Goal: Communication & Community: Answer question/provide support

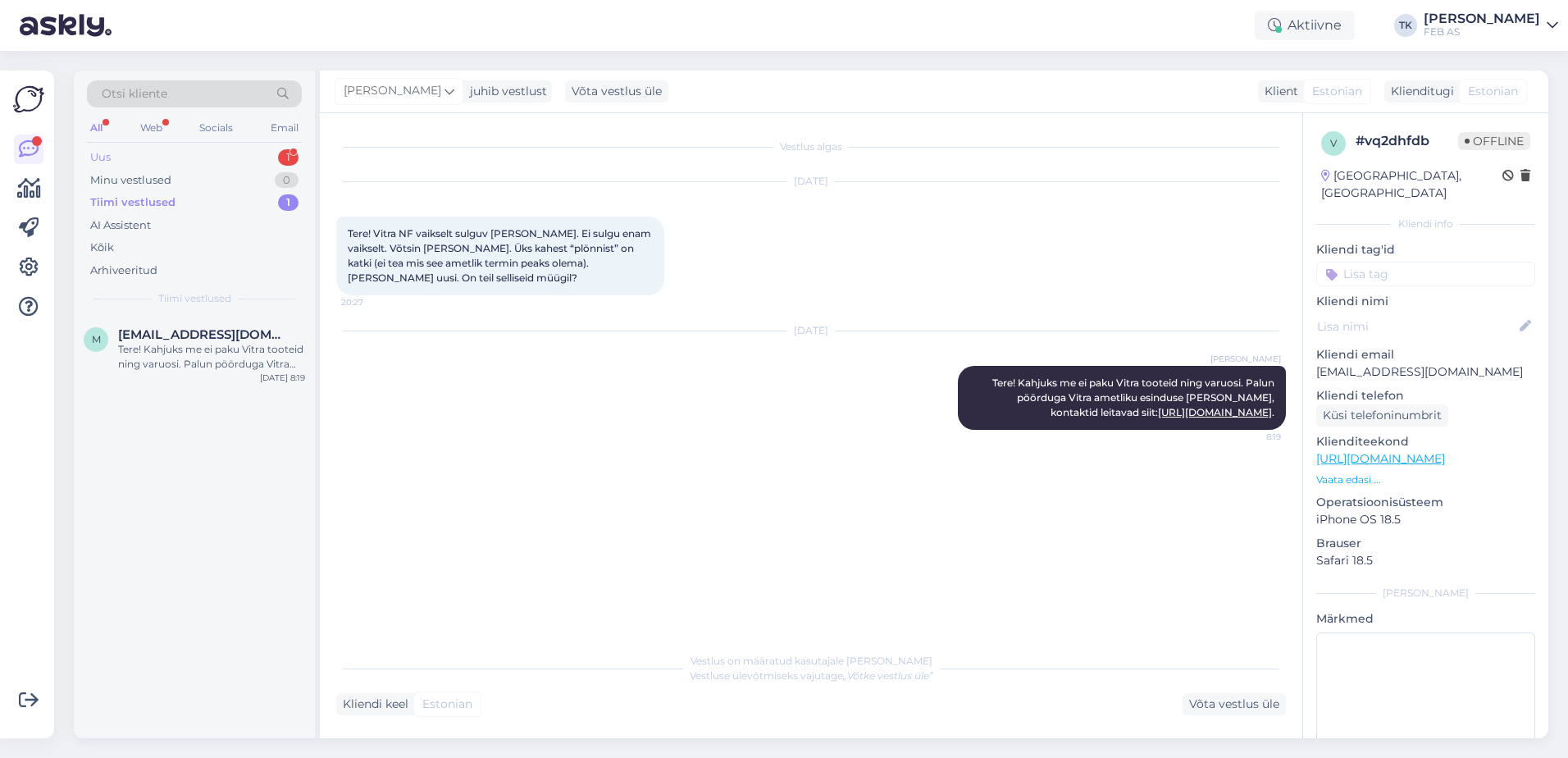
click at [175, 158] on div "Uus 1" at bounding box center [194, 157] width 214 height 23
click at [167, 359] on div "Kas on müügis IFÖ loputuskasti lahtikeeramise võtit?" at bounding box center [211, 357] width 187 height 30
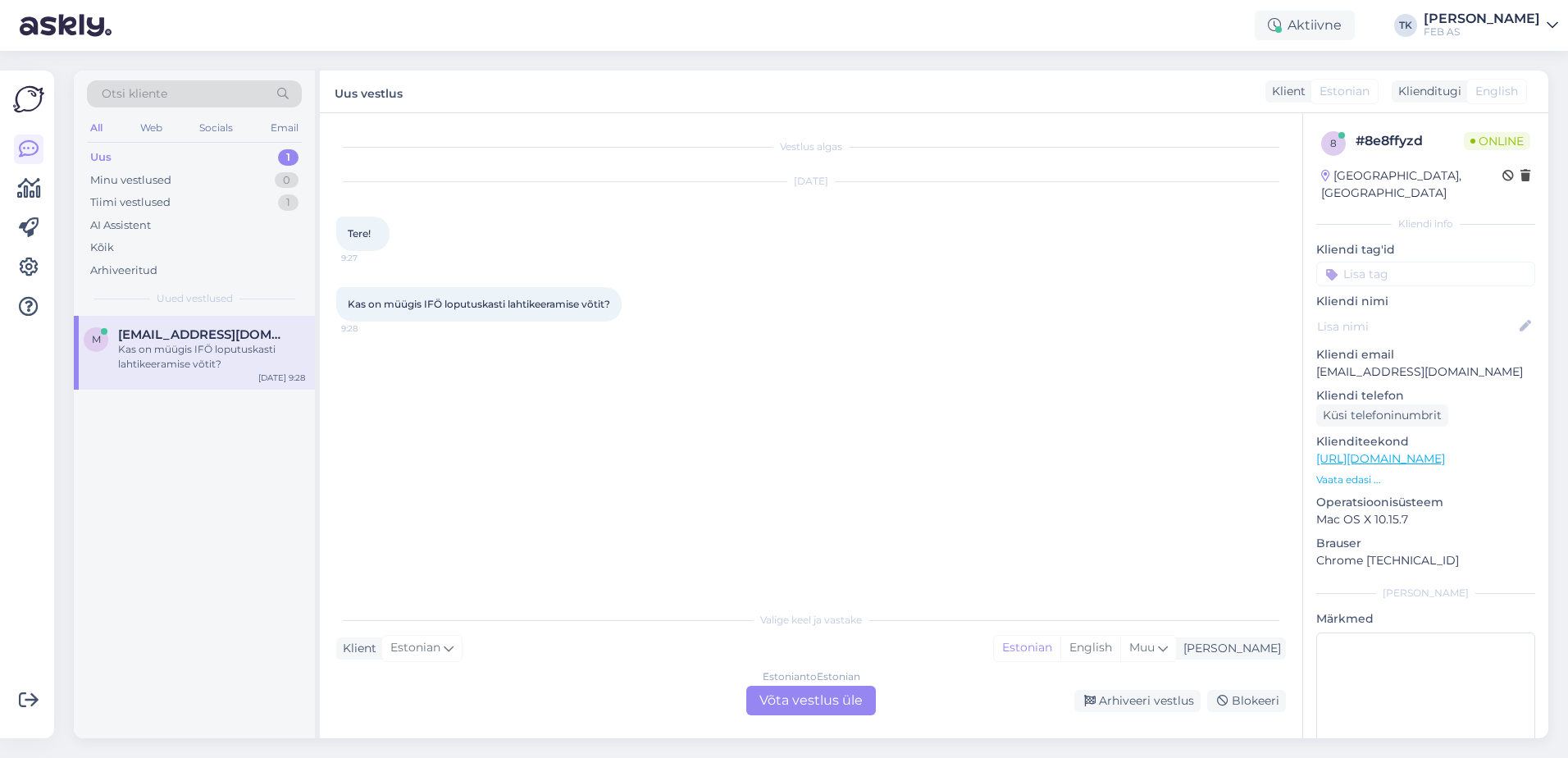
click at [784, 708] on div "Estonian to Estonian Võta vestlus üle" at bounding box center [811, 700] width 130 height 30
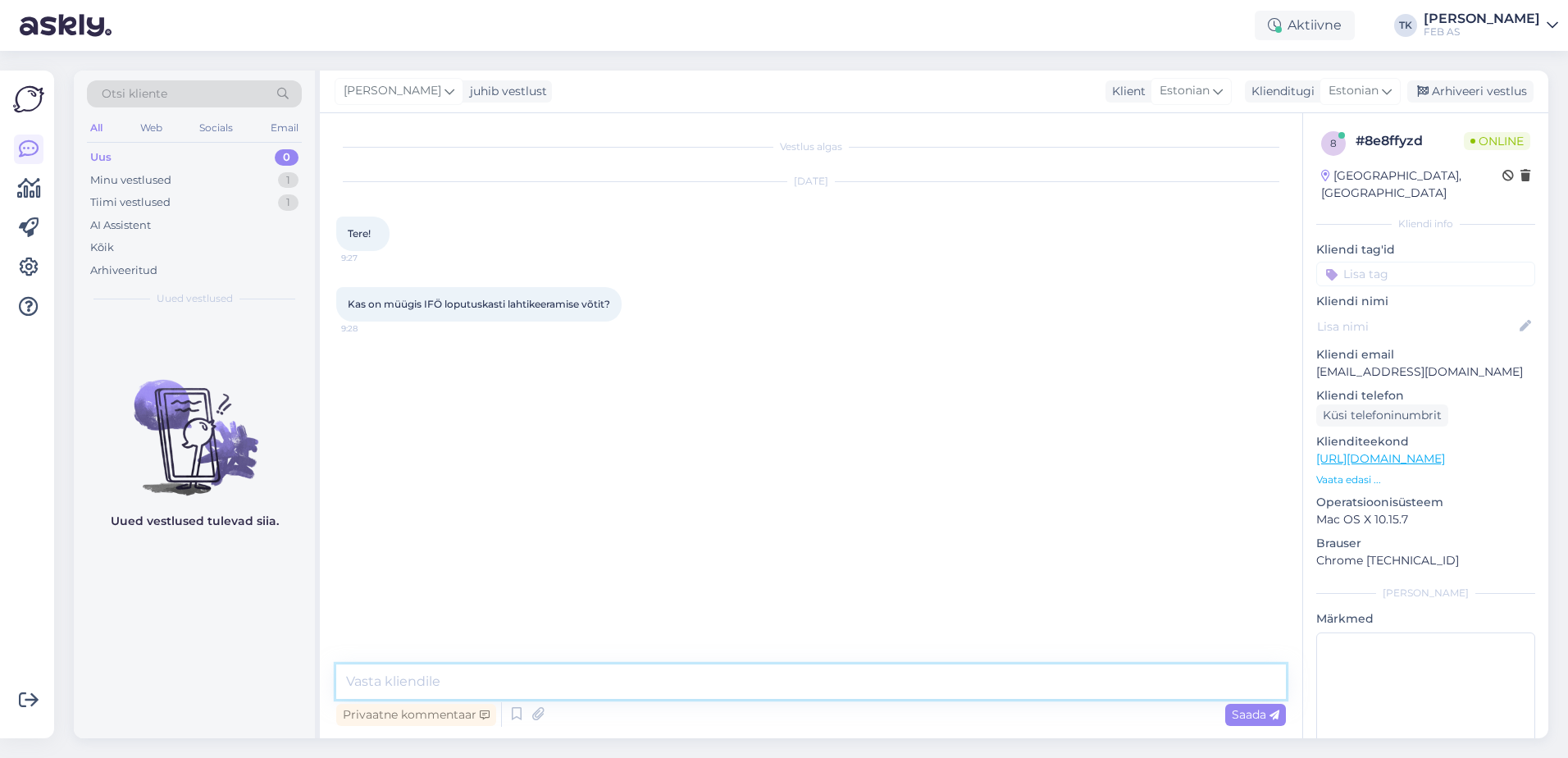
click at [739, 678] on textarea at bounding box center [810, 681] width 950 height 34
type textarea "Tere!"
click at [539, 684] on textarea at bounding box center [810, 681] width 950 height 34
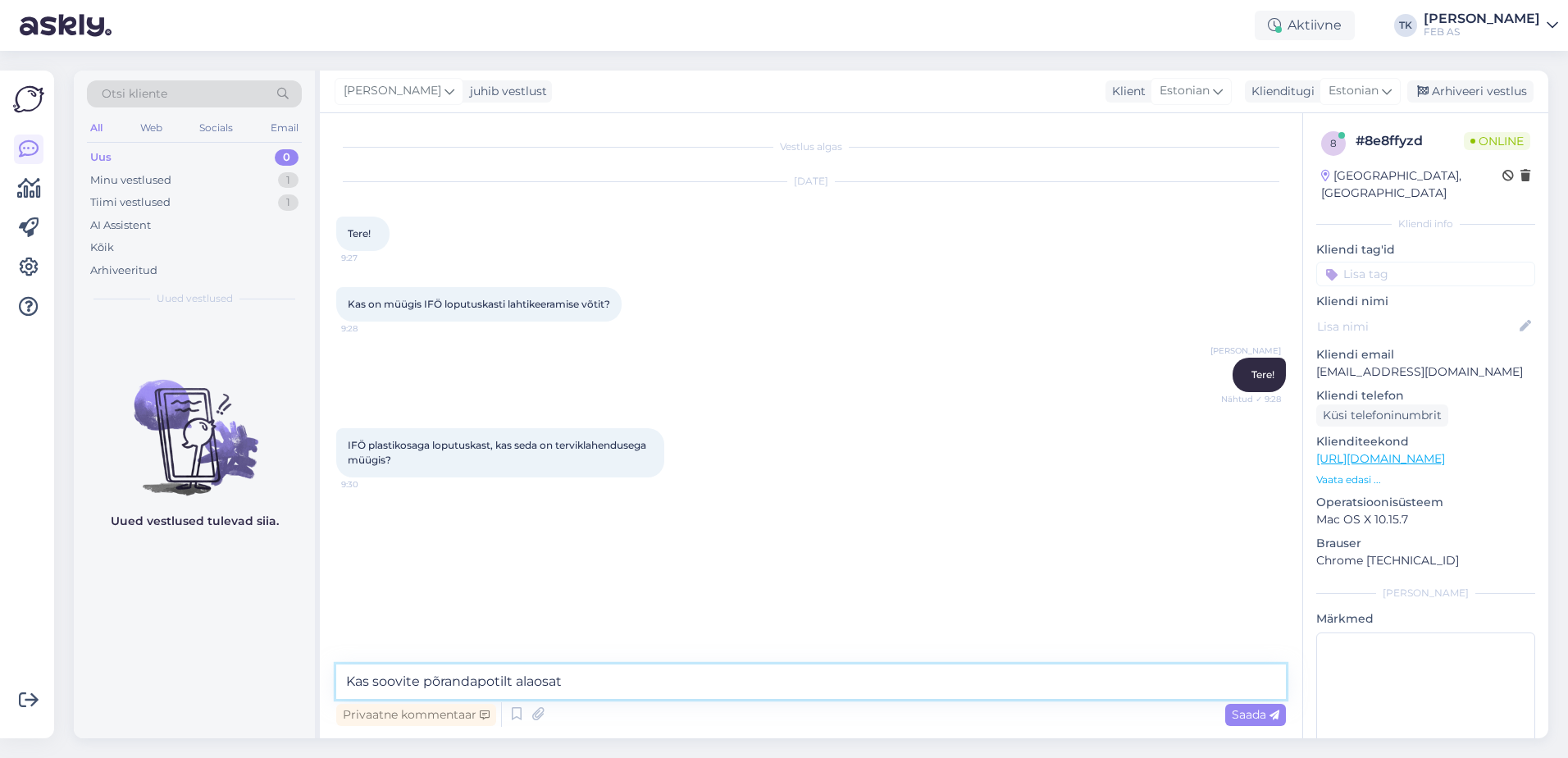
type textarea "Kas soovite põrandapotilt alaosa"
drag, startPoint x: 587, startPoint y: 675, endPoint x: 226, endPoint y: 686, distance: 361.2
click at [227, 686] on div "Otsi kliente All Web Socials Email Uus 0 Minu vestlused 1 Tiimi vestlused 1 AI …" at bounding box center [810, 404] width 1474 height 668
click at [446, 688] on textarea at bounding box center [810, 681] width 950 height 34
click at [422, 684] on textarea "Kas annaksit meile" at bounding box center [810, 681] width 950 height 34
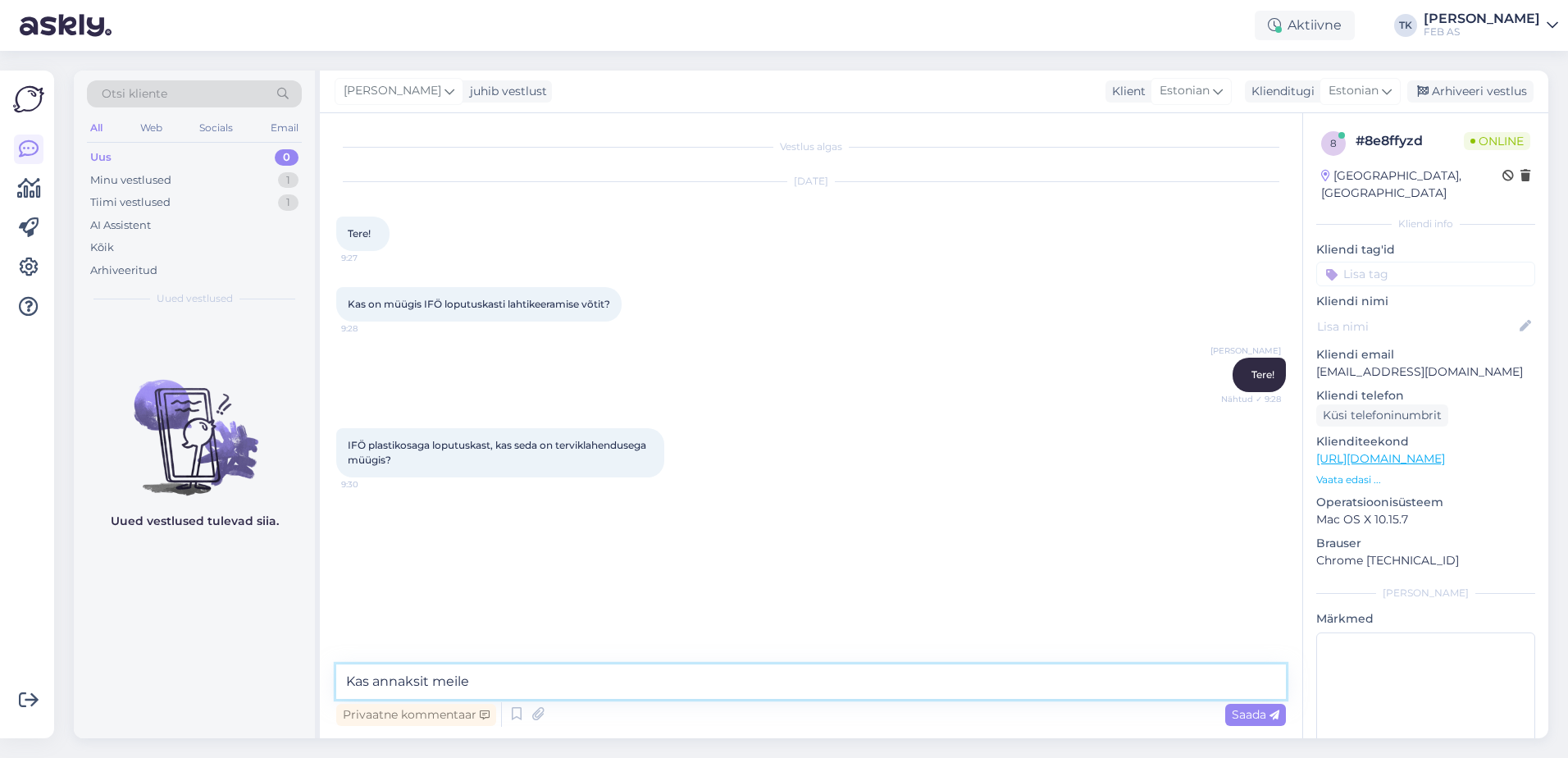
click at [422, 684] on textarea "Kas annaksit meile" at bounding box center [810, 681] width 950 height 34
click at [659, 665] on textarea "Kas annaksite meile" at bounding box center [810, 681] width 950 height 34
type textarea "Kas annaksite meile telefoninumbri? Lasen müügimehel teile helistada."
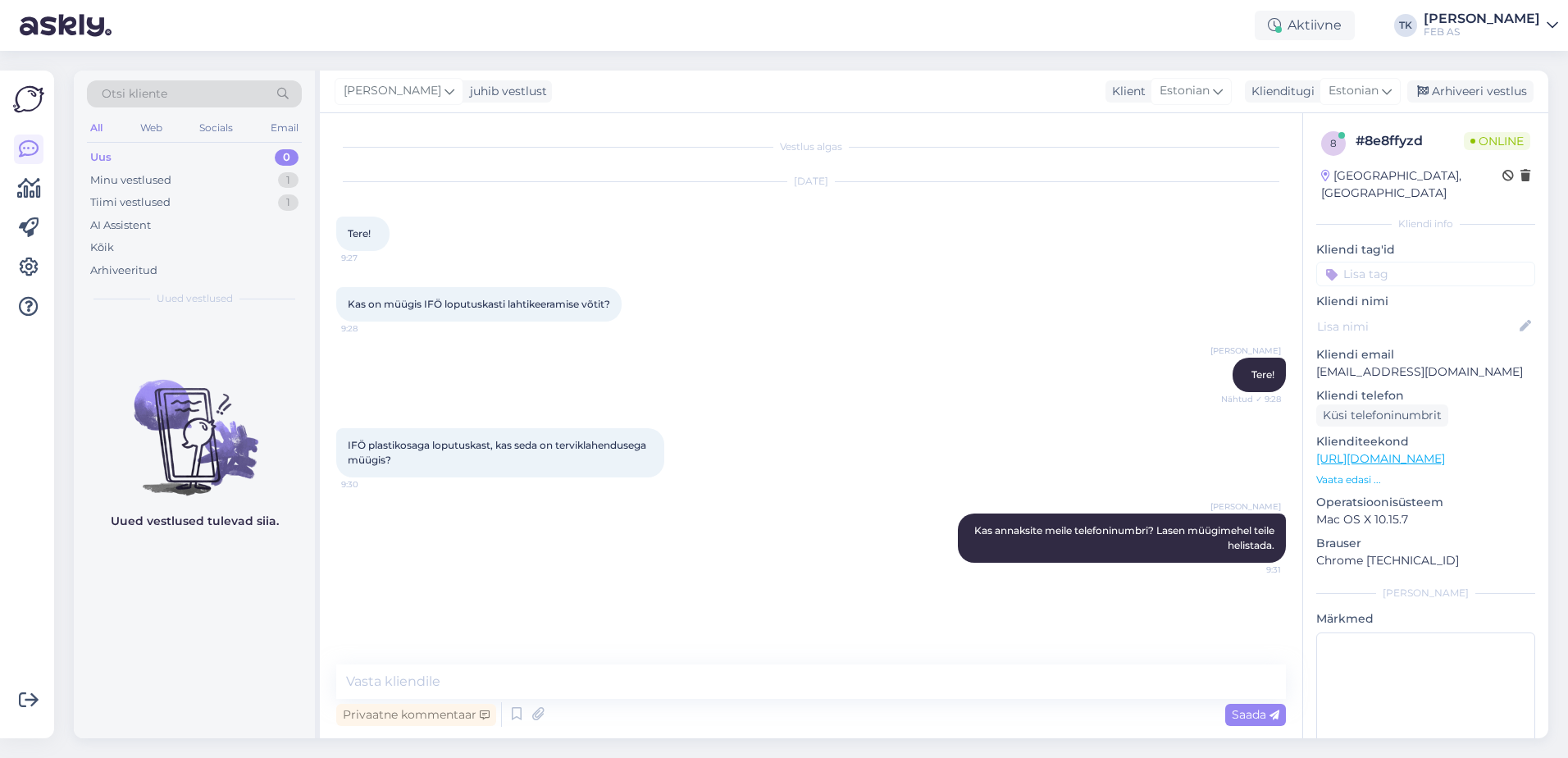
click at [673, 636] on div "Vestlus algas [DATE] Tere! 9:27 Kas on müügis IFÖ loputuskasti lahtikeeramise v…" at bounding box center [818, 390] width 965 height 520
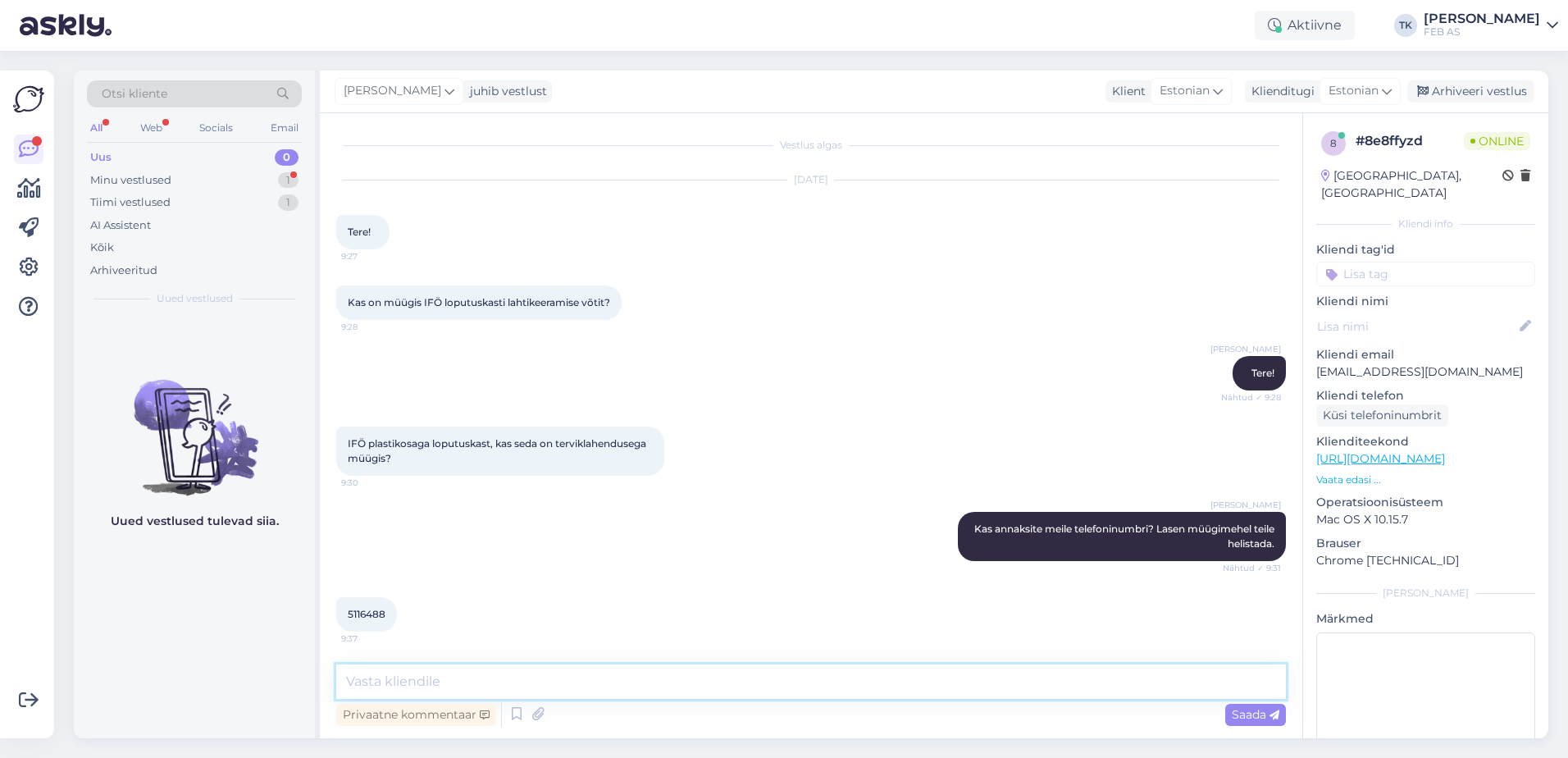
click at [598, 670] on textarea at bounding box center [810, 681] width 950 height 34
type textarea "ja kuidas [PERSON_NAME] on?"
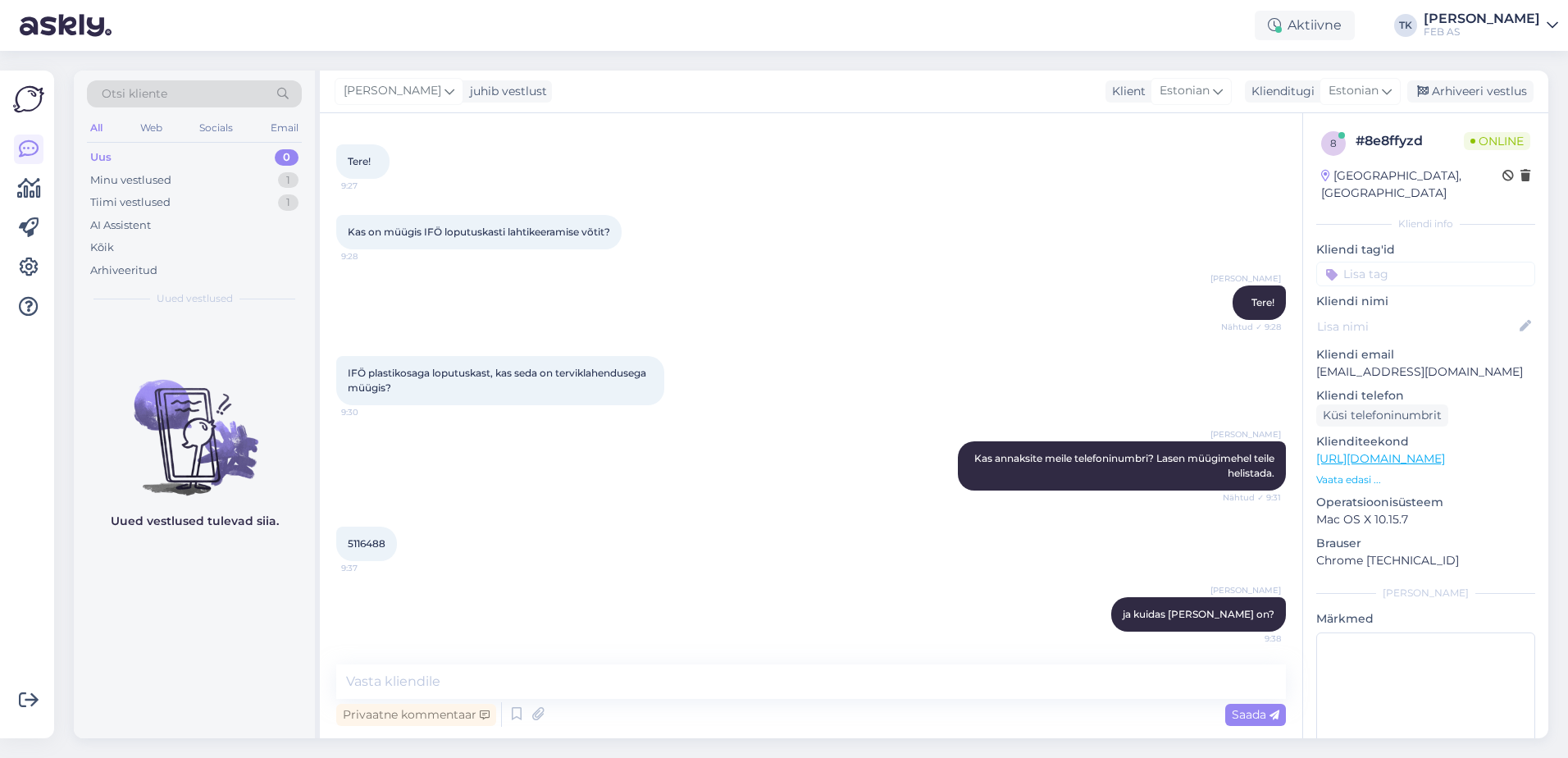
click at [374, 538] on span "5116488" at bounding box center [366, 543] width 38 height 12
copy div "5116488 9:37"
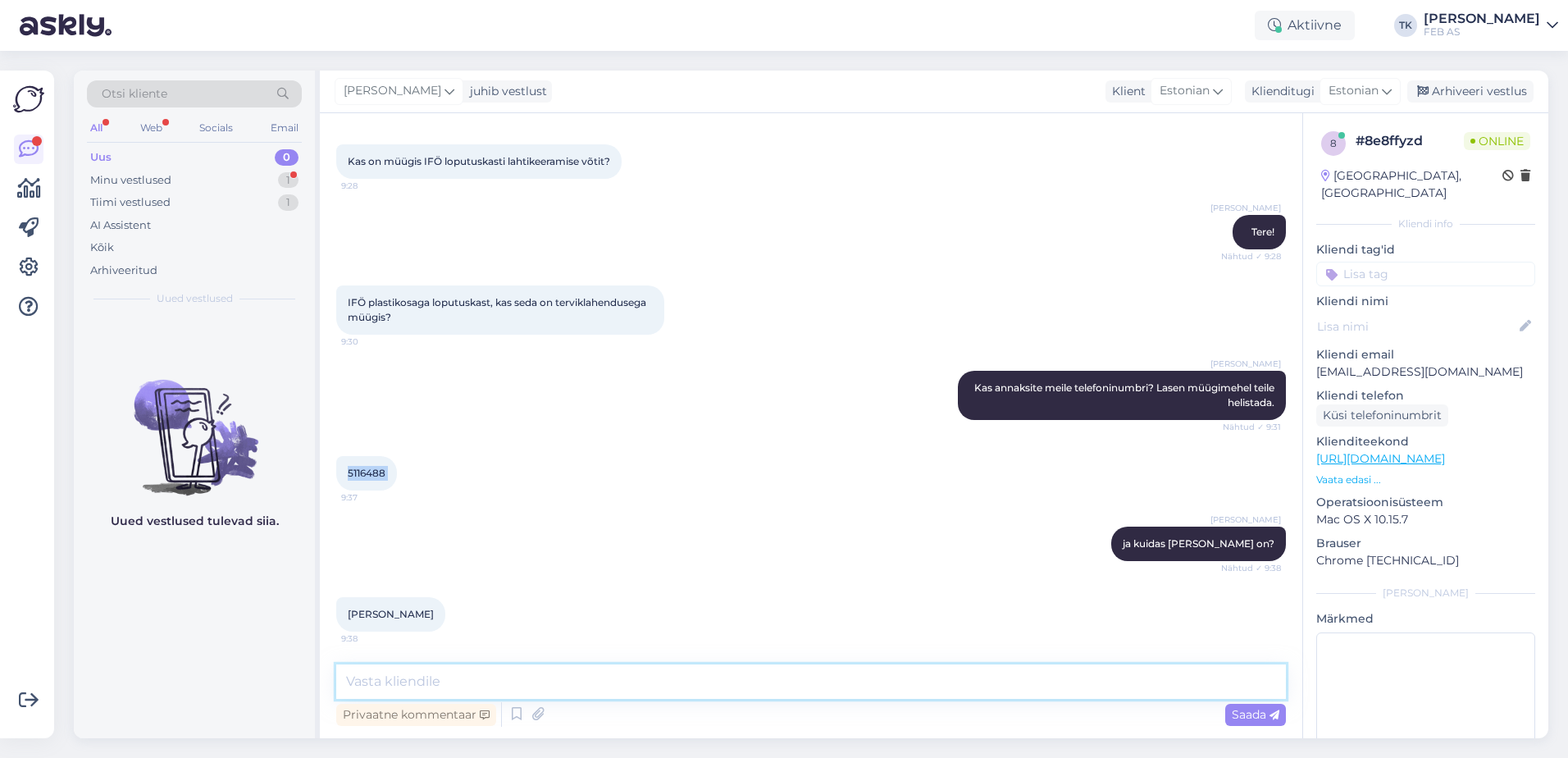
click at [727, 676] on textarea at bounding box center [810, 681] width 950 height 34
type textarea "Müügimees võtab teiega ühendust õige pea"
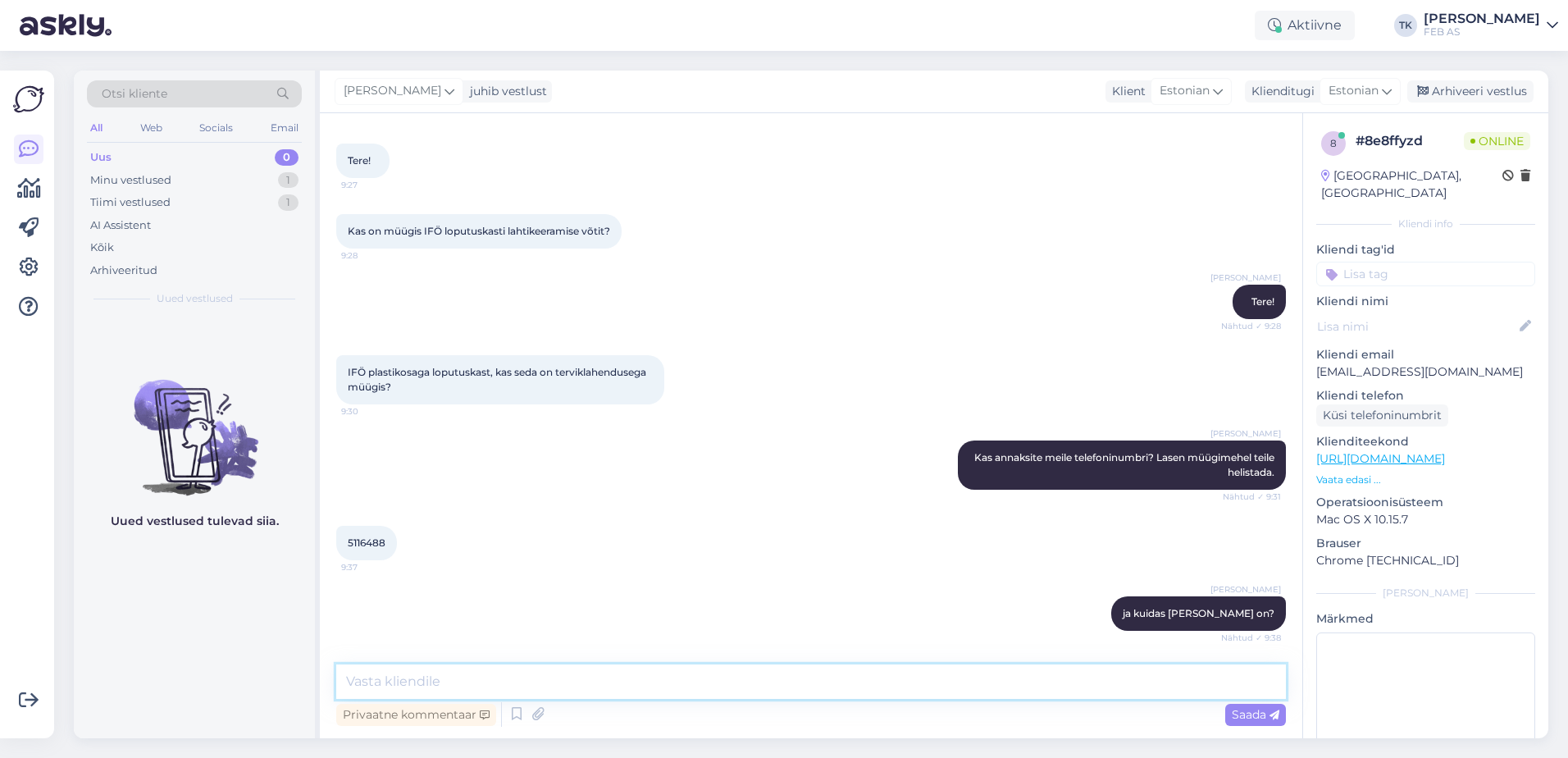
scroll to position [49, 0]
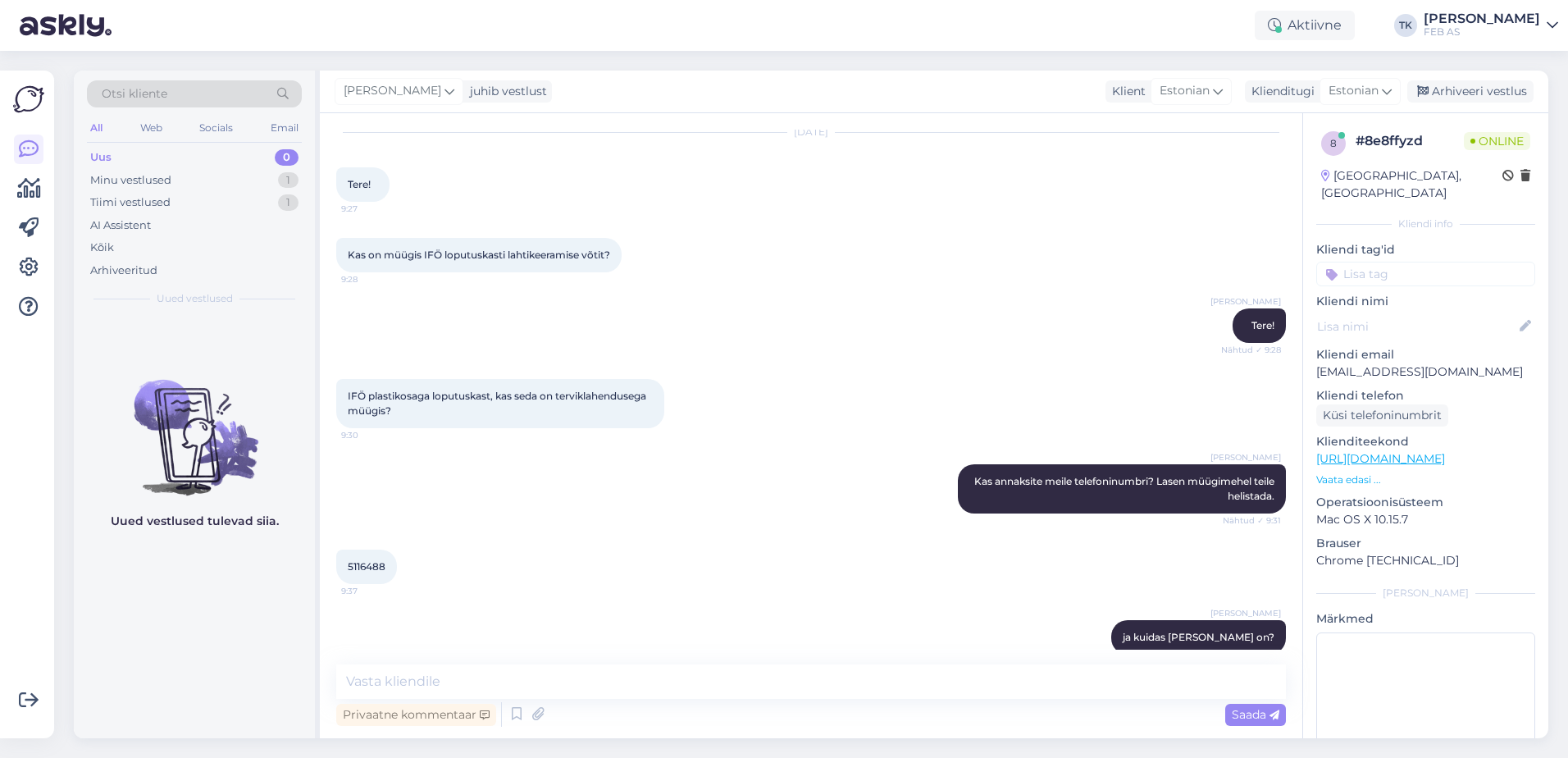
click at [481, 257] on span "Kas on müügis IFÖ loputuskasti lahtikeeramise võtit?" at bounding box center [478, 255] width 263 height 12
copy div "Kas on müügis IFÖ loputuskasti lahtikeeramise võtit? 9:28"
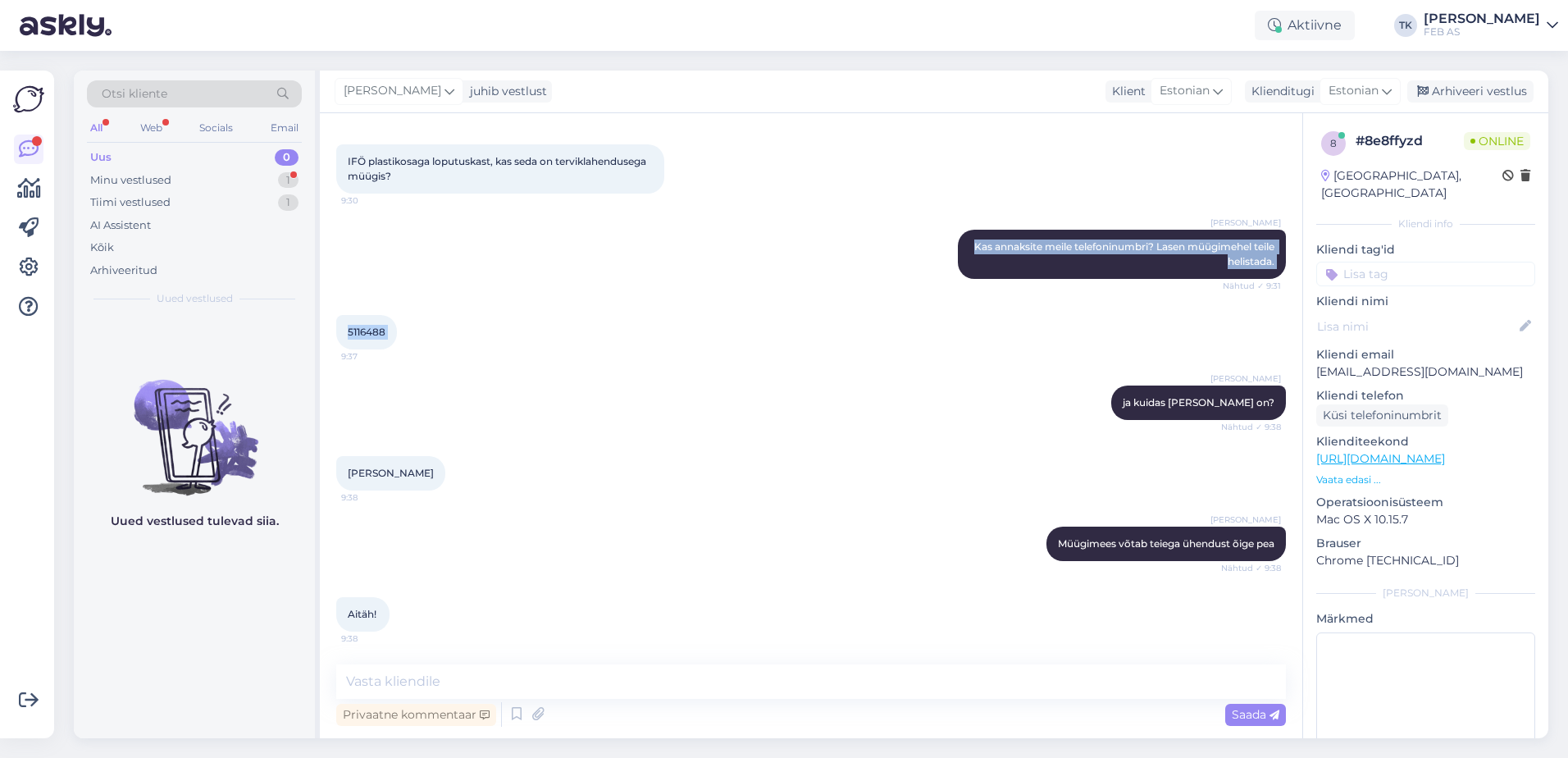
drag, startPoint x: 421, startPoint y: 429, endPoint x: 353, endPoint y: 368, distance: 91.4
click at [353, 368] on div "Vestlus algas [DATE] Tere! 9:27 Kas on müügis IFÖ loputuskasti lahtikeeramise v…" at bounding box center [818, 390] width 965 height 520
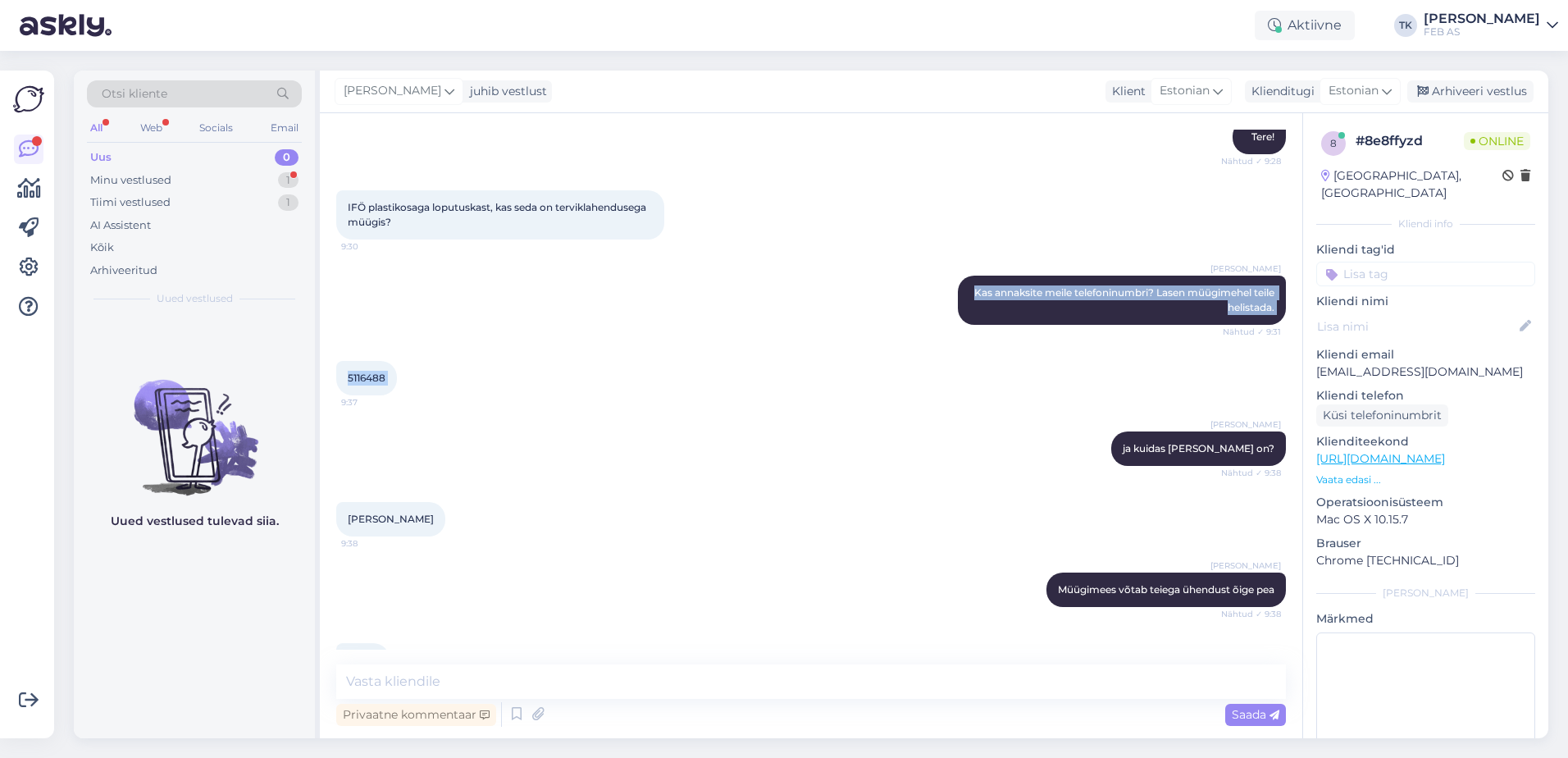
scroll to position [202, 0]
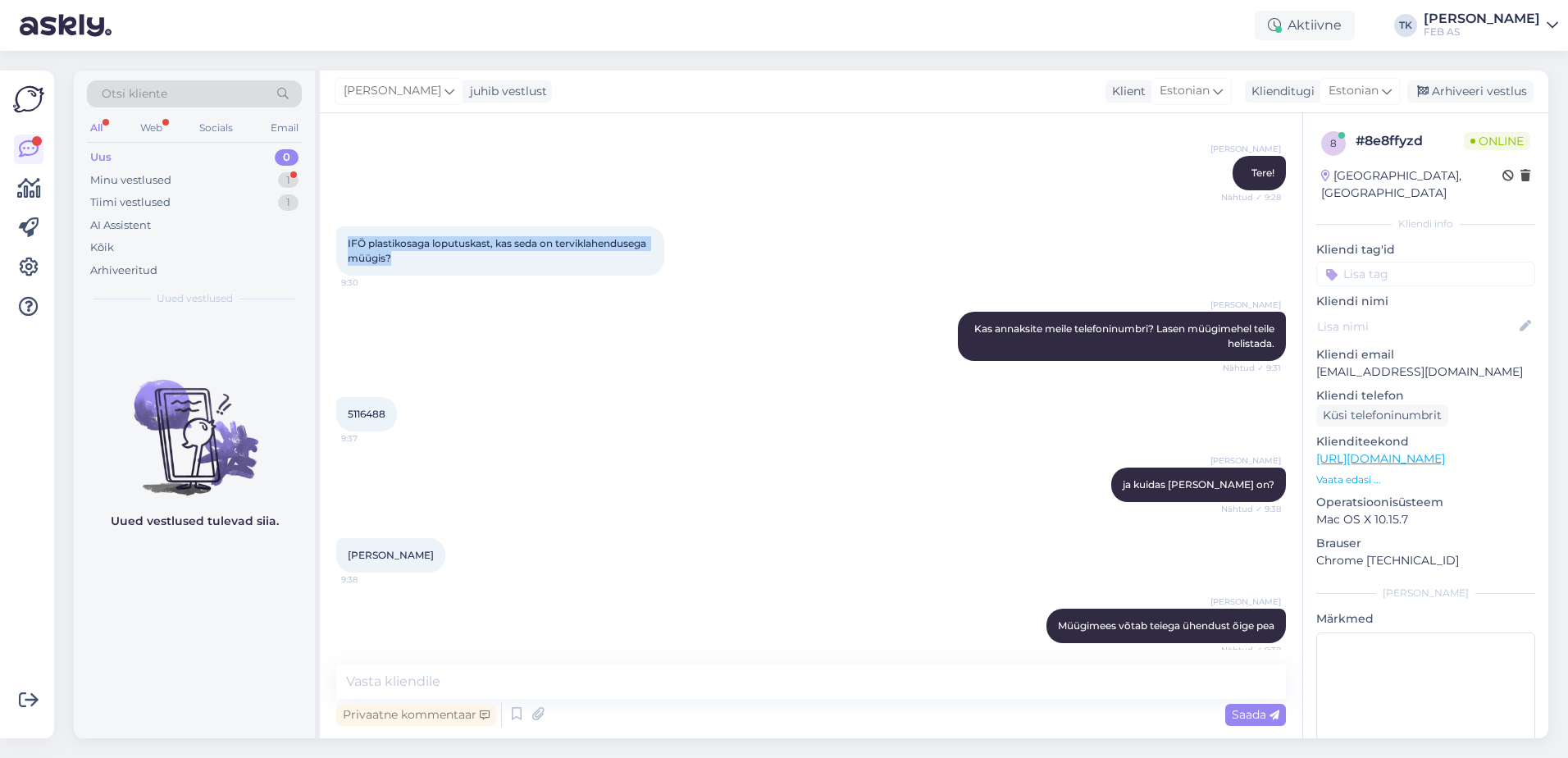
drag, startPoint x: 347, startPoint y: 243, endPoint x: 403, endPoint y: 262, distance: 59.1
click at [403, 262] on div "IFÖ plastikosaga loputuskast, kas seda on terviklahendusega müügis? 9:30" at bounding box center [499, 251] width 328 height 49
copy span "IFÖ plastikosaga loputuskast, kas seda on terviklahendusega müügis?"
drag, startPoint x: 596, startPoint y: 673, endPoint x: 618, endPoint y: 618, distance: 59.2
click at [595, 673] on textarea at bounding box center [810, 681] width 950 height 34
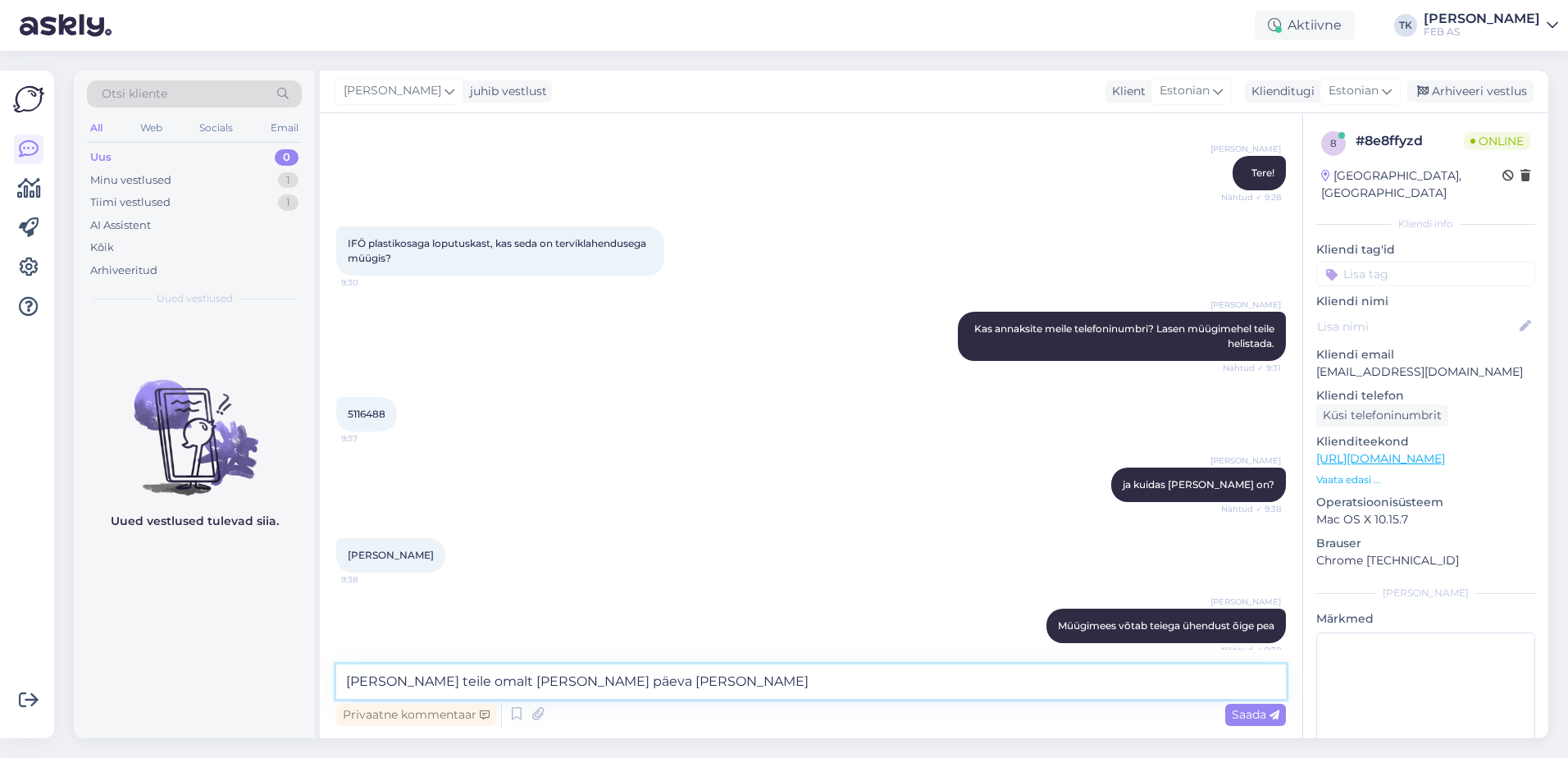
type textarea "[PERSON_NAME] teile omalt [PERSON_NAME] päeva hetkel"
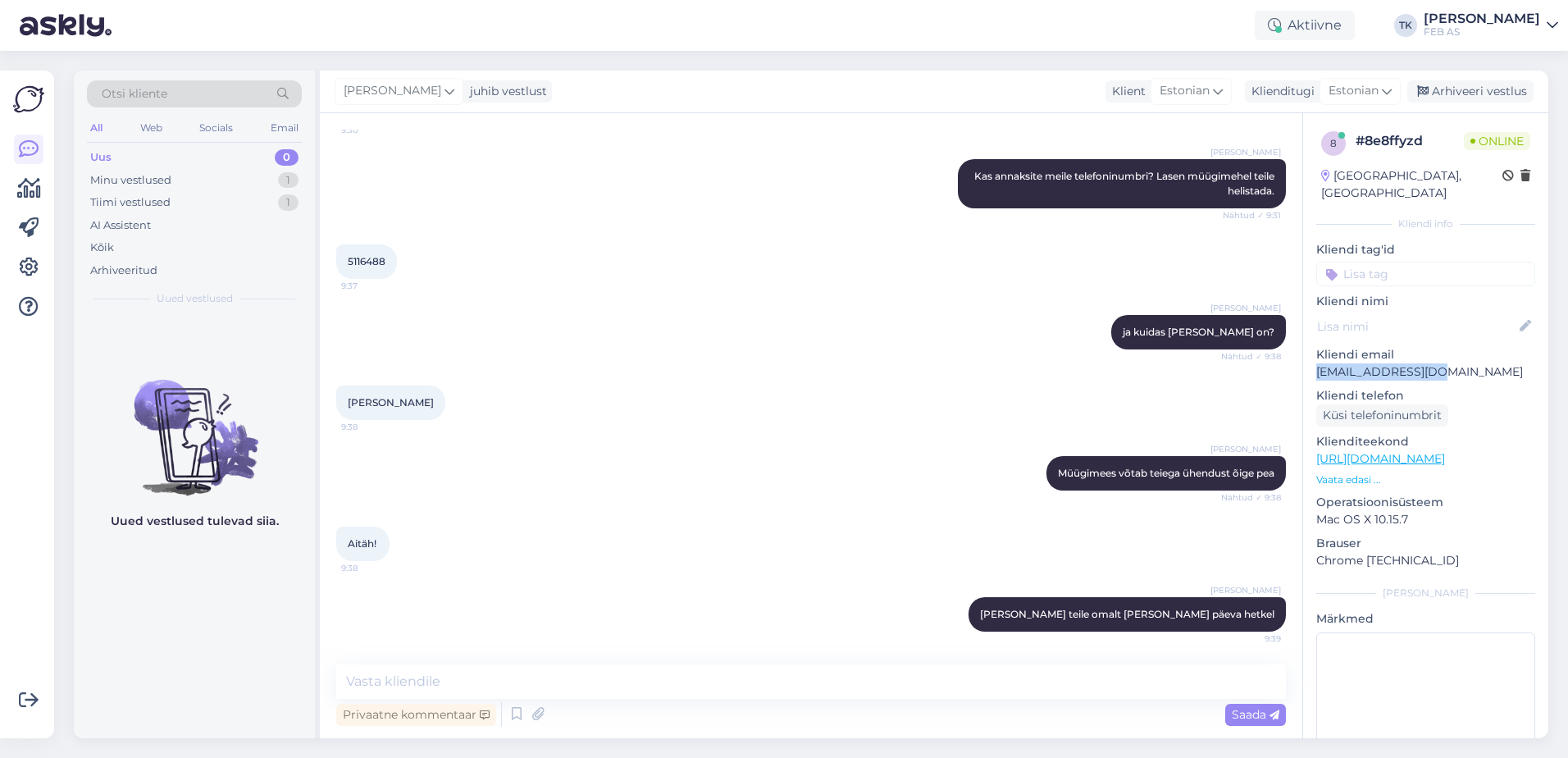
drag, startPoint x: 1448, startPoint y: 352, endPoint x: 1316, endPoint y: 354, distance: 132.0
click at [1309, 355] on div "8 # 8e8ffyzd Online [GEOGRAPHIC_DATA], [GEOGRAPHIC_DATA] Kliendi info Kliendi t…" at bounding box center [1425, 459] width 245 height 692
copy p "[EMAIL_ADDRESS][DOMAIN_NAME]"
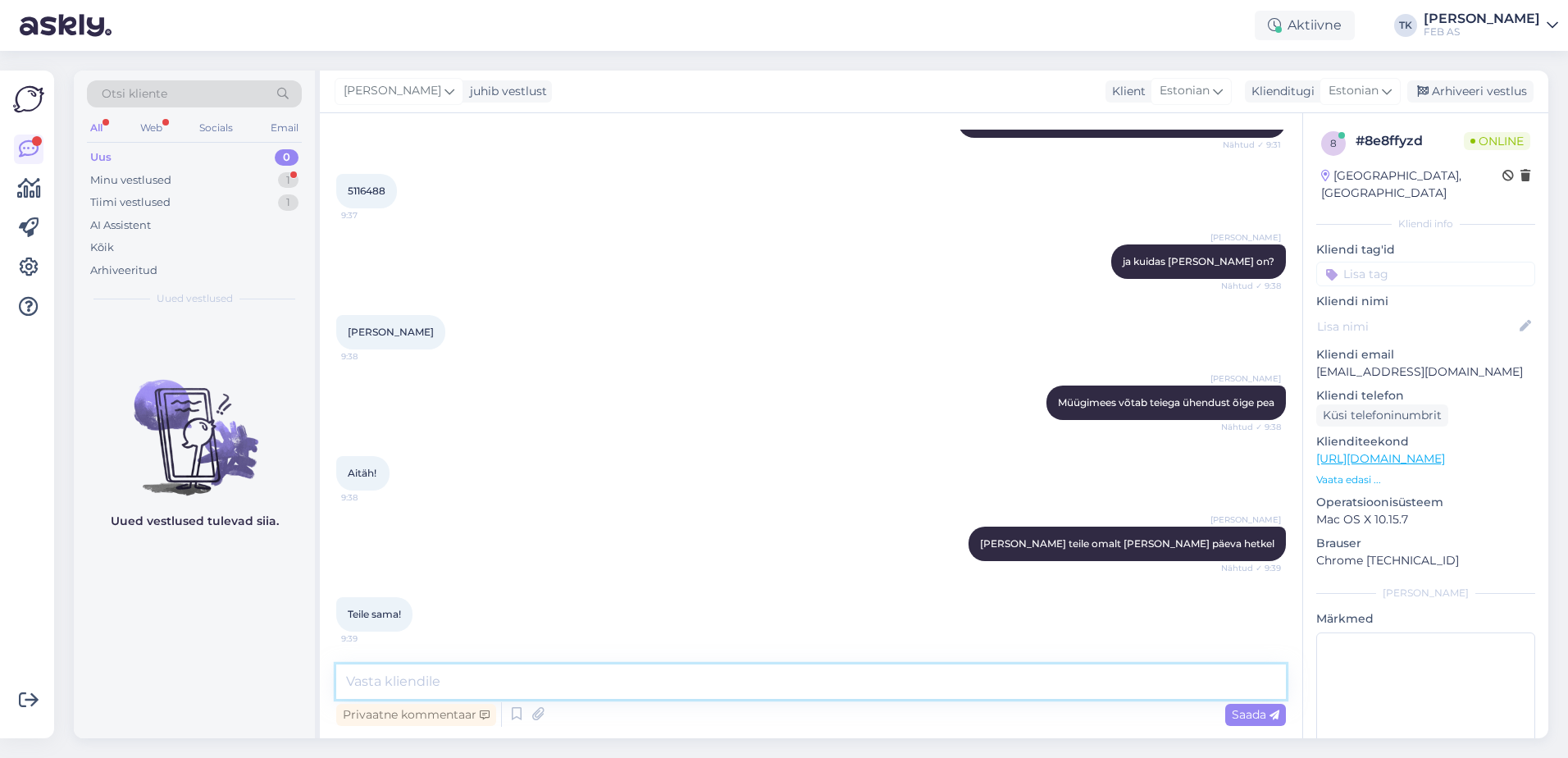
drag, startPoint x: 427, startPoint y: 686, endPoint x: 474, endPoint y: 647, distance: 61.1
click at [428, 686] on textarea at bounding box center [810, 681] width 950 height 34
click at [594, 547] on div "Triinu [PERSON_NAME] Soovin teile omalt [PERSON_NAME] päeva hetkel Nähtud ✓ 9:39" at bounding box center [810, 544] width 950 height 71
click at [127, 169] on div "Minu vestlused 1" at bounding box center [194, 180] width 214 height 23
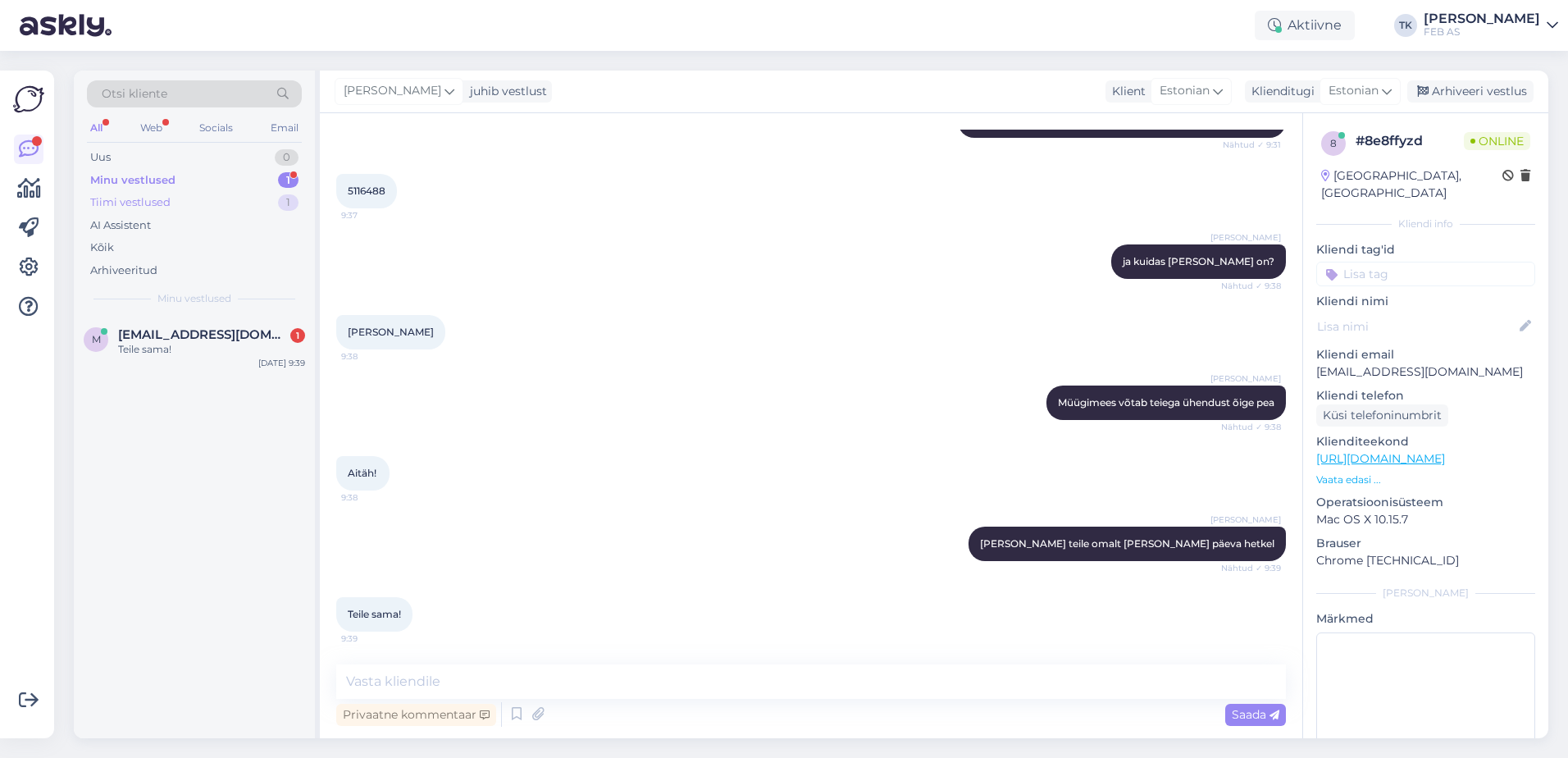
click at [180, 200] on div "Tiimi vestlused 1" at bounding box center [194, 203] width 214 height 23
click at [188, 185] on div "Minu vestlused 1" at bounding box center [194, 180] width 214 height 23
click at [203, 349] on div "Teile sama!" at bounding box center [211, 349] width 187 height 15
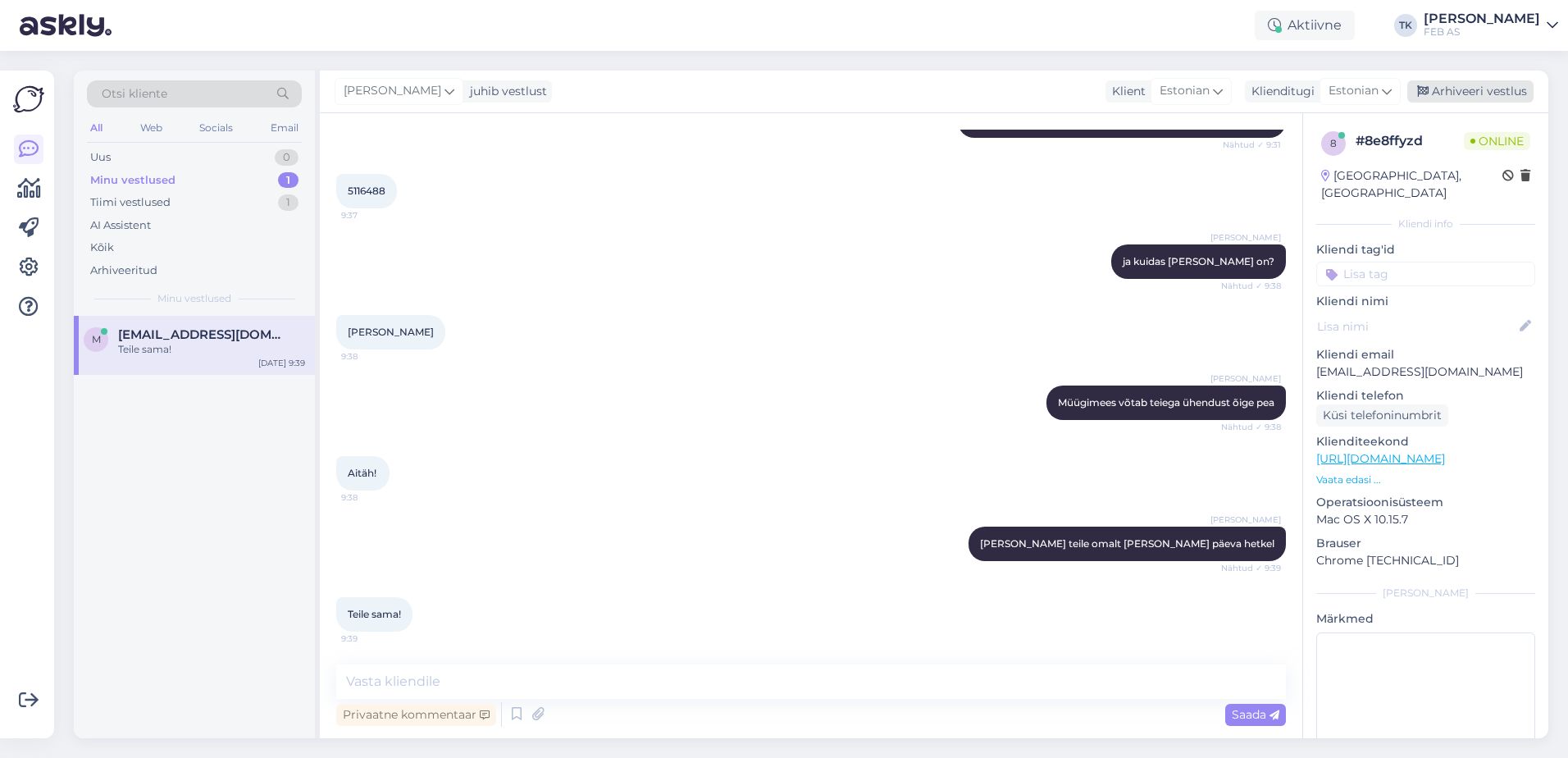
click at [1499, 86] on div "Arhiveeri vestlus" at bounding box center [1471, 92] width 126 height 22
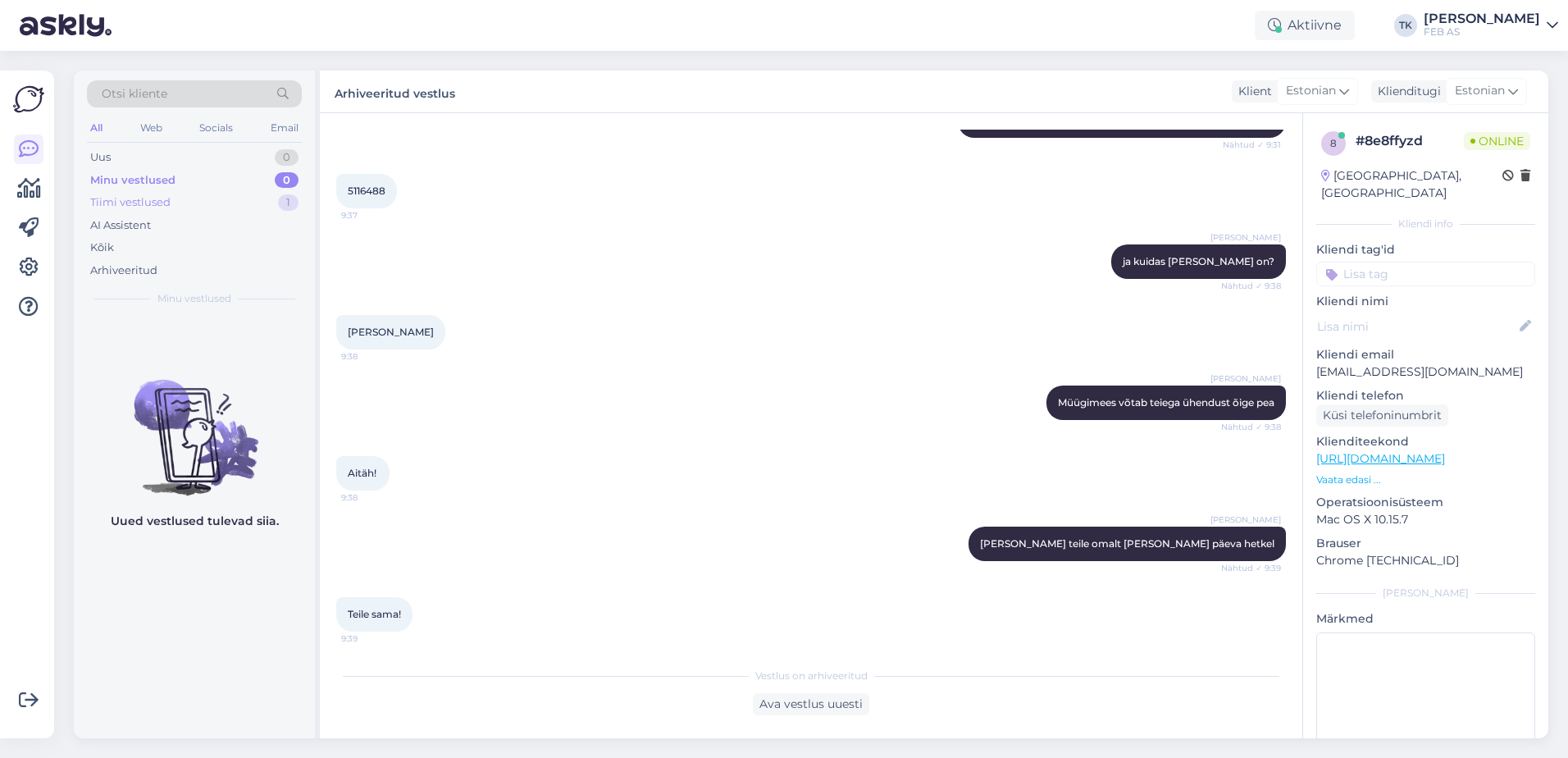
click at [222, 213] on div "Tiimi vestlused 1" at bounding box center [194, 203] width 214 height 23
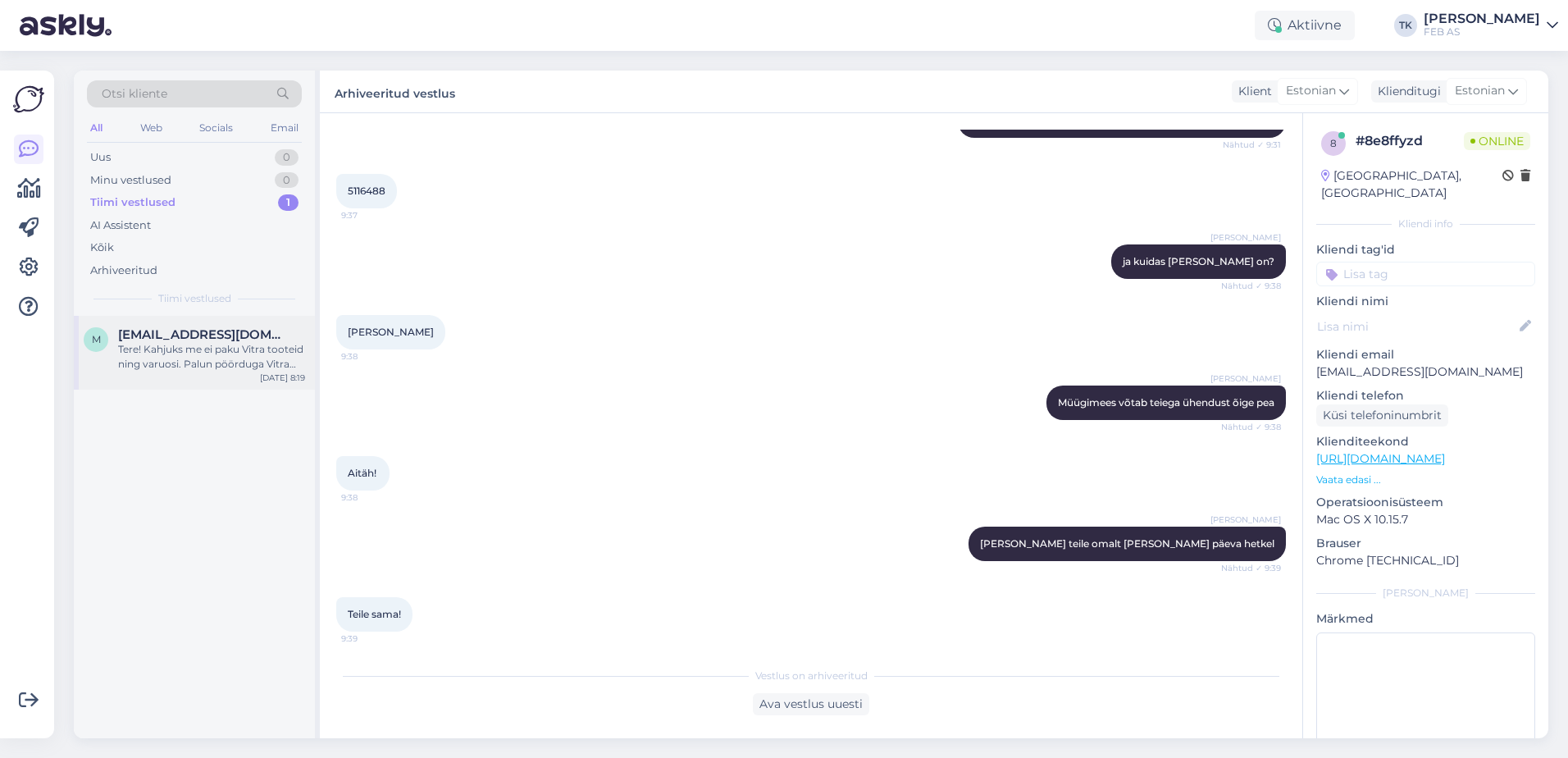
click at [203, 341] on span "[EMAIL_ADDRESS][DOMAIN_NAME]" at bounding box center [203, 334] width 171 height 15
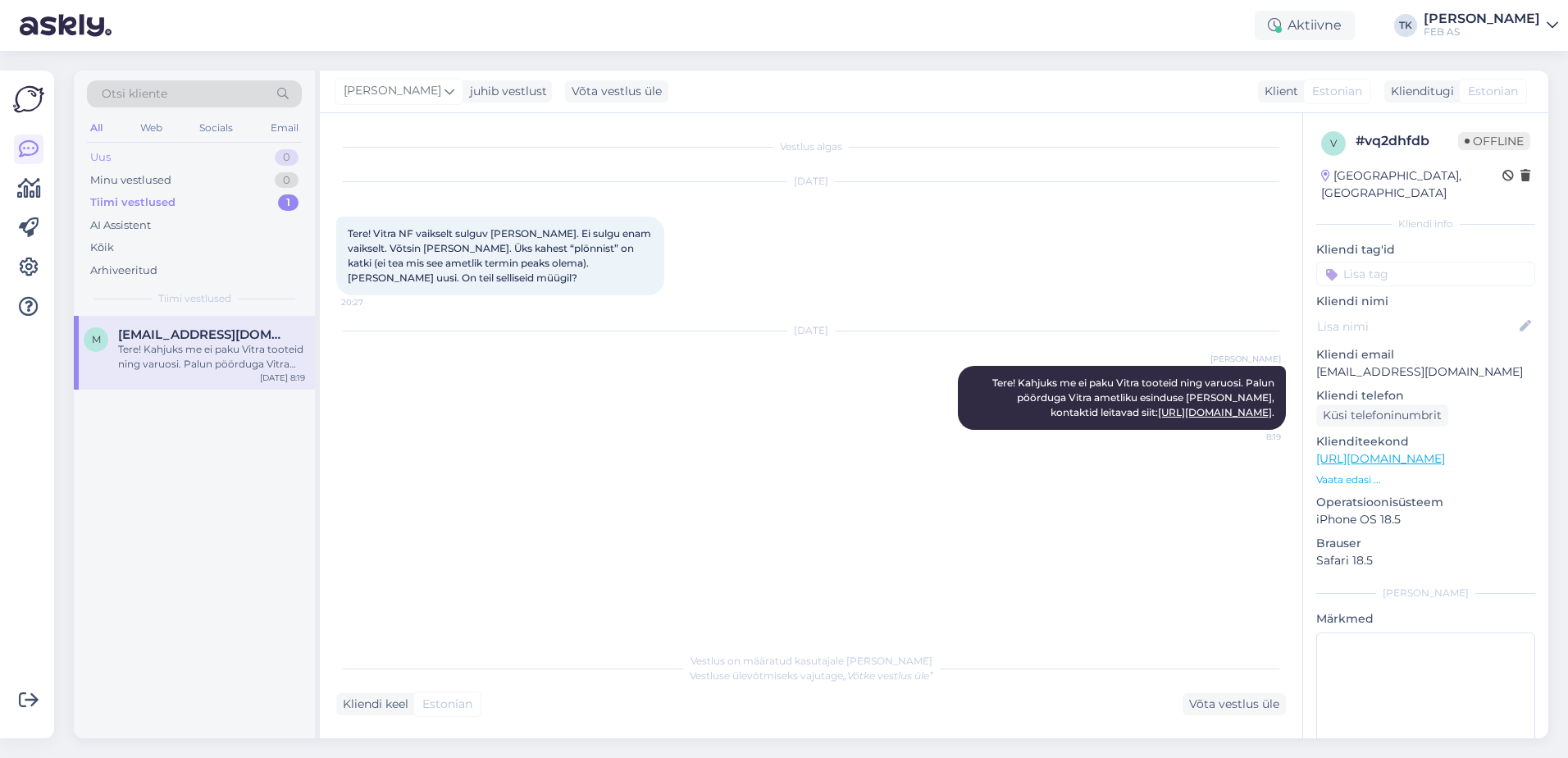
click at [207, 162] on div "Uus 0" at bounding box center [194, 157] width 214 height 23
